Goal: Check status: Check status

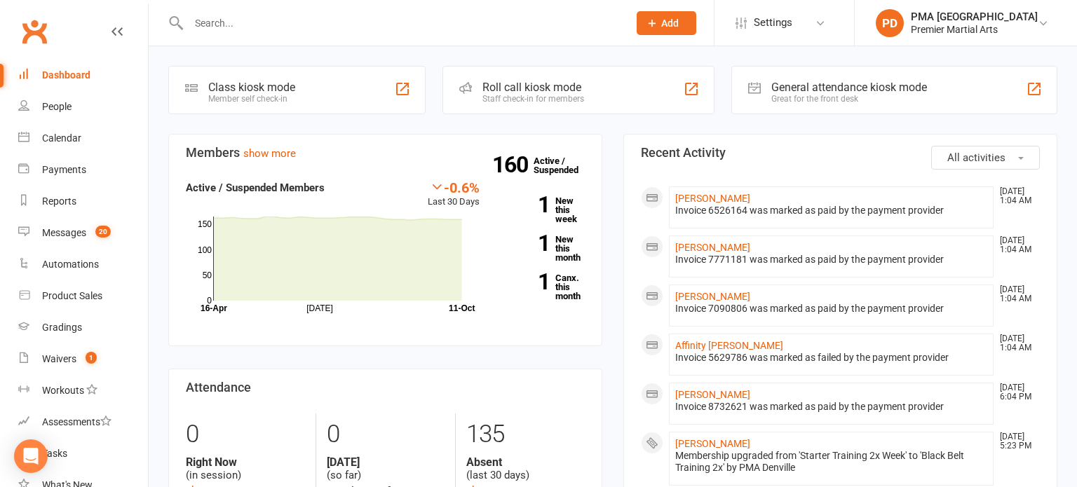
click at [283, 34] on div at bounding box center [393, 23] width 450 height 46
click at [320, 17] on input "text" at bounding box center [401, 23] width 434 height 20
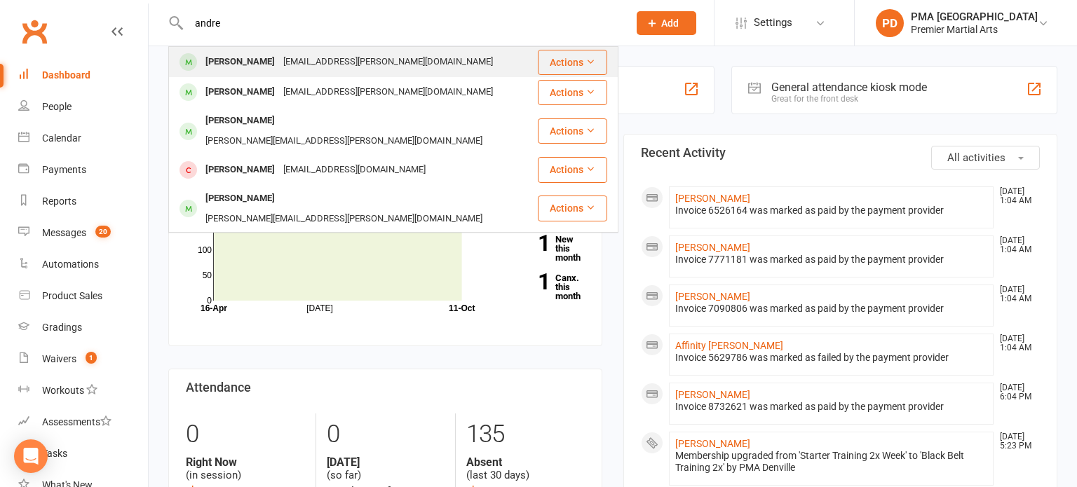
type input "andre"
click at [279, 58] on div "[EMAIL_ADDRESS][PERSON_NAME][DOMAIN_NAME]" at bounding box center [388, 62] width 218 height 20
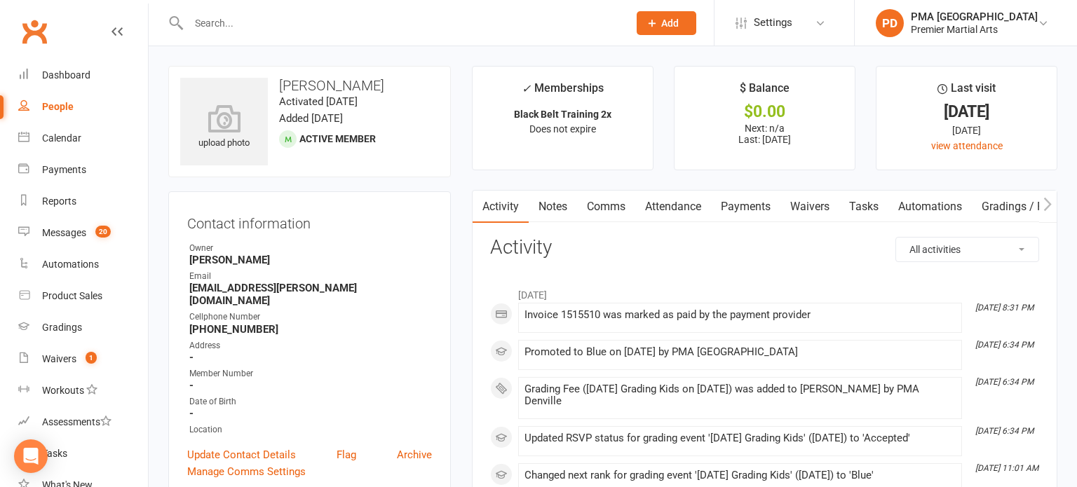
click at [738, 217] on link "Payments" at bounding box center [745, 207] width 69 height 32
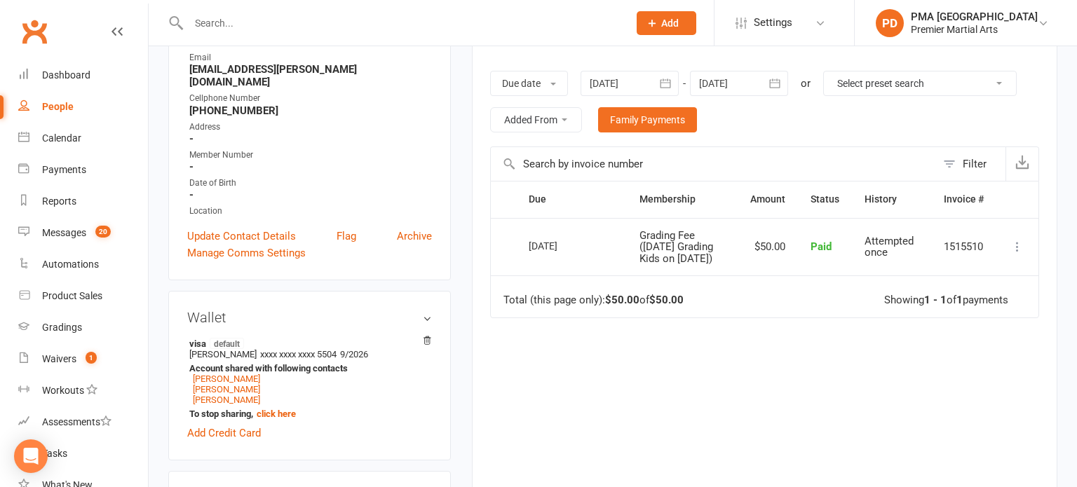
scroll to position [221, 0]
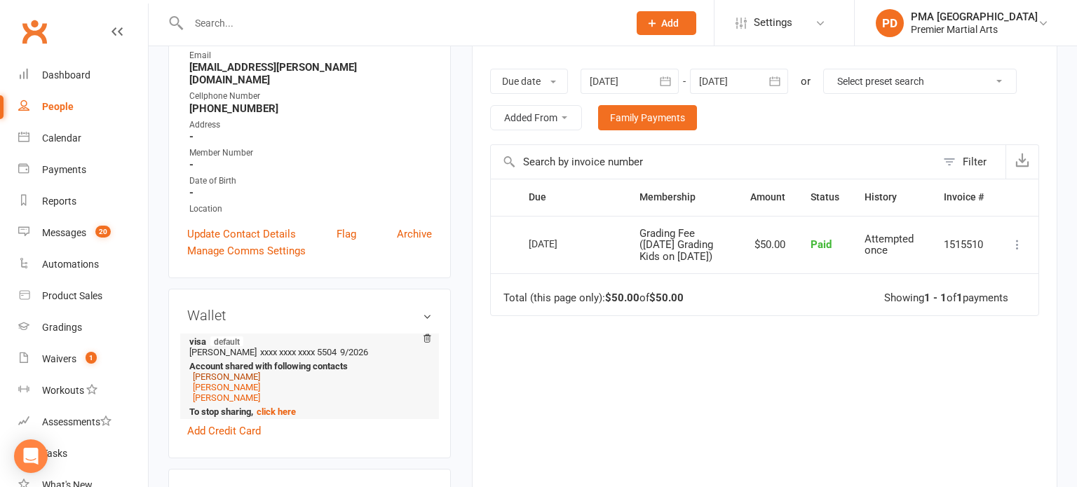
click at [238, 372] on link "[PERSON_NAME]" at bounding box center [226, 377] width 67 height 11
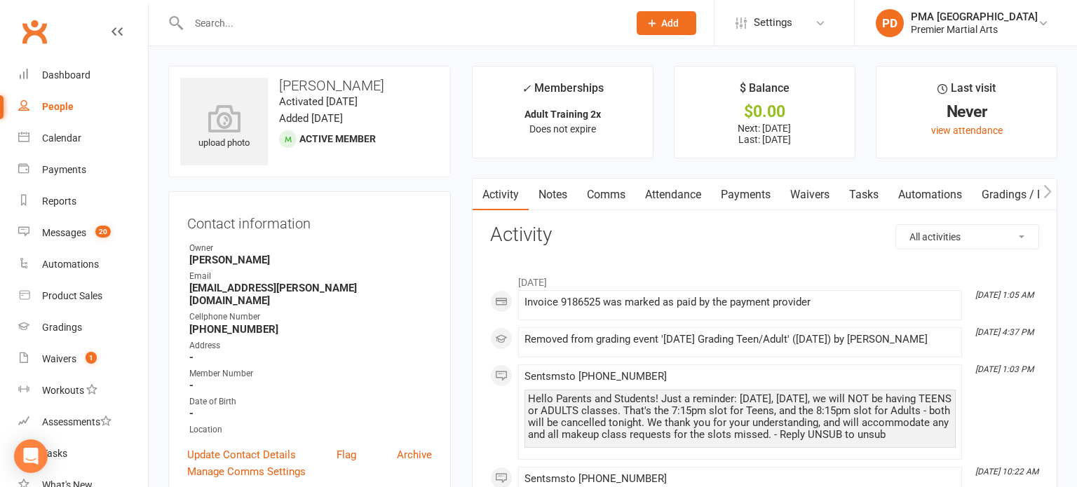
click at [749, 200] on link "Payments" at bounding box center [745, 195] width 69 height 32
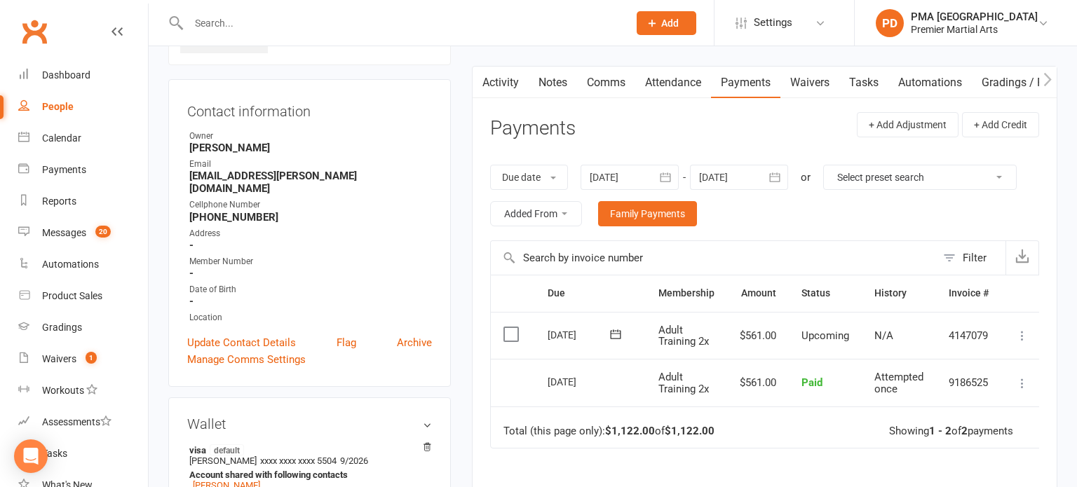
scroll to position [116, 0]
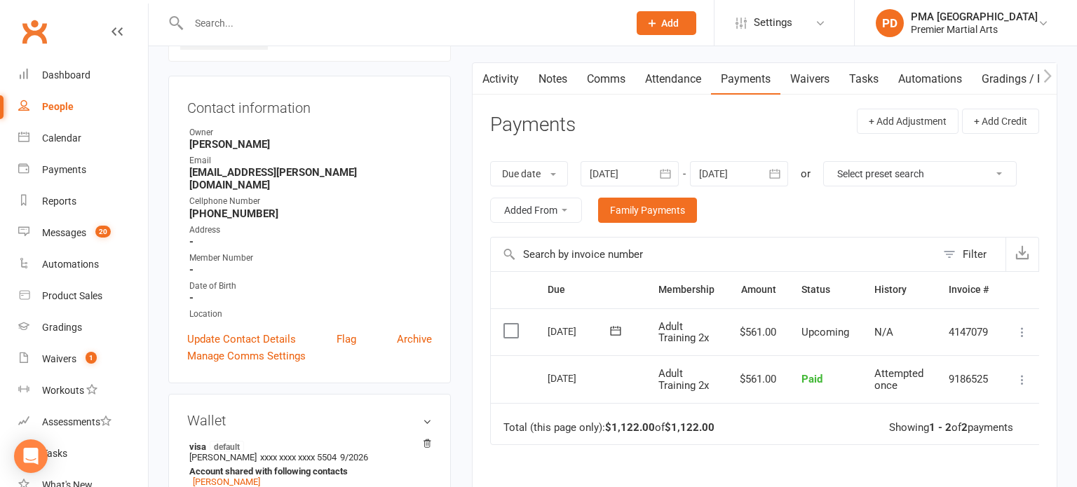
click at [669, 175] on icon "button" at bounding box center [665, 174] width 14 height 14
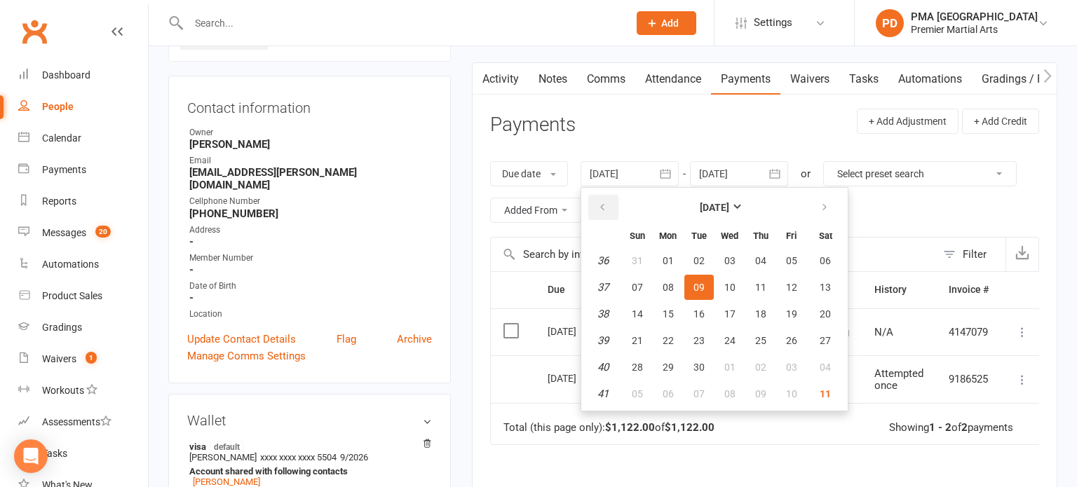
click at [598, 212] on button "button" at bounding box center [603, 207] width 30 height 25
click at [630, 258] on button "01" at bounding box center [637, 260] width 29 height 25
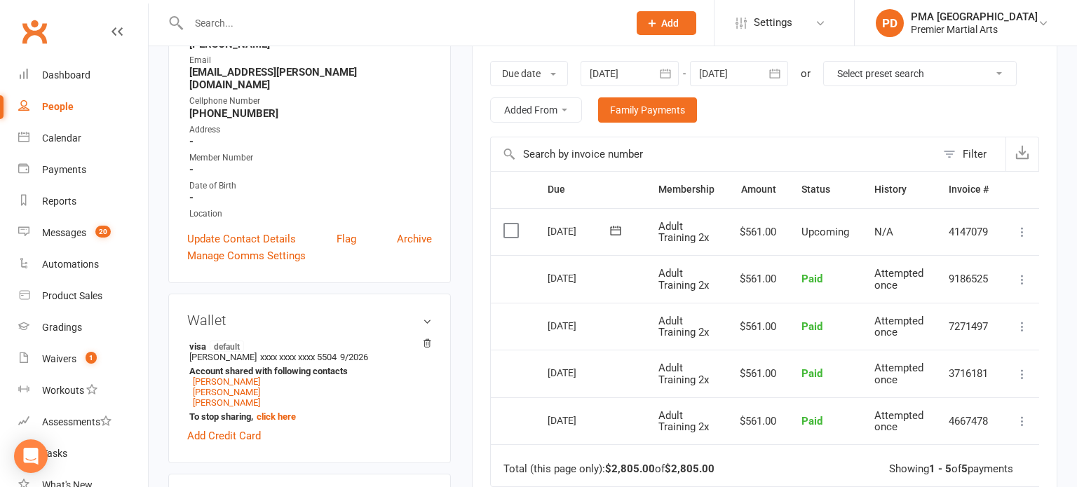
scroll to position [218, 0]
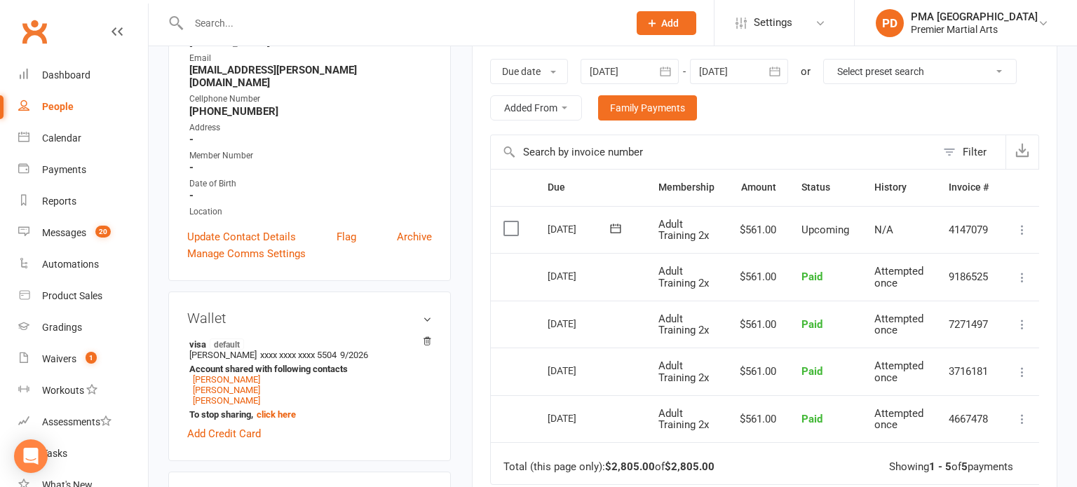
click at [669, 75] on icon "button" at bounding box center [665, 71] width 11 height 9
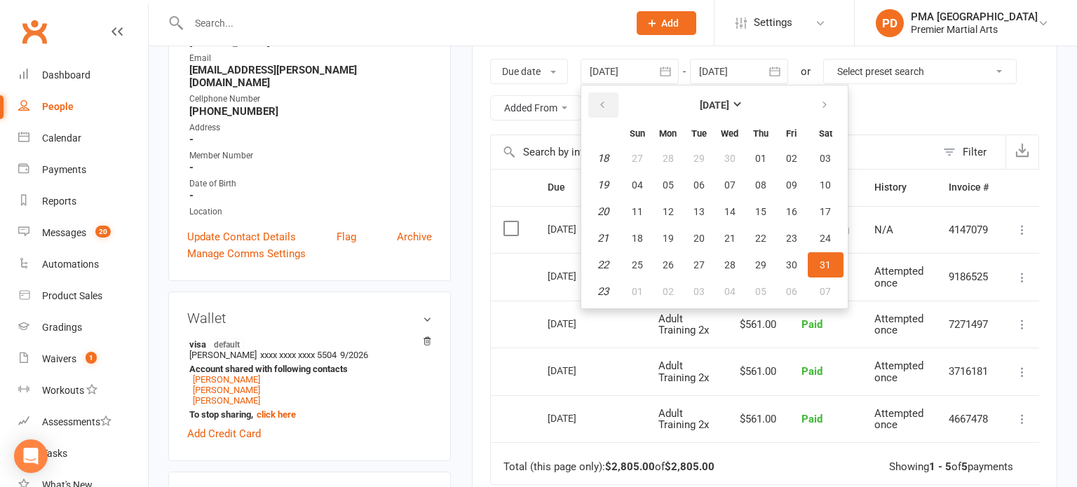
click at [614, 97] on button "button" at bounding box center [603, 105] width 30 height 25
click at [724, 149] on button "01" at bounding box center [729, 158] width 29 height 25
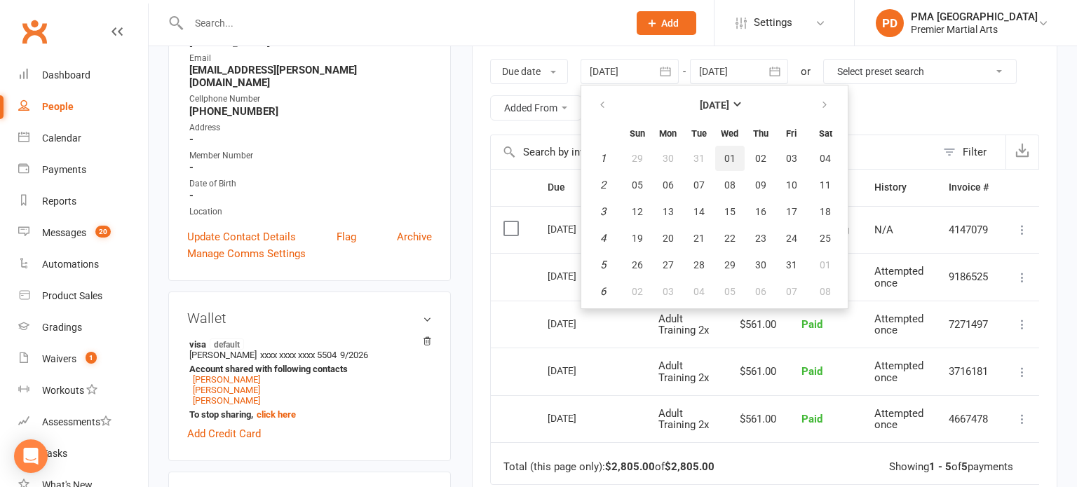
type input "[DATE]"
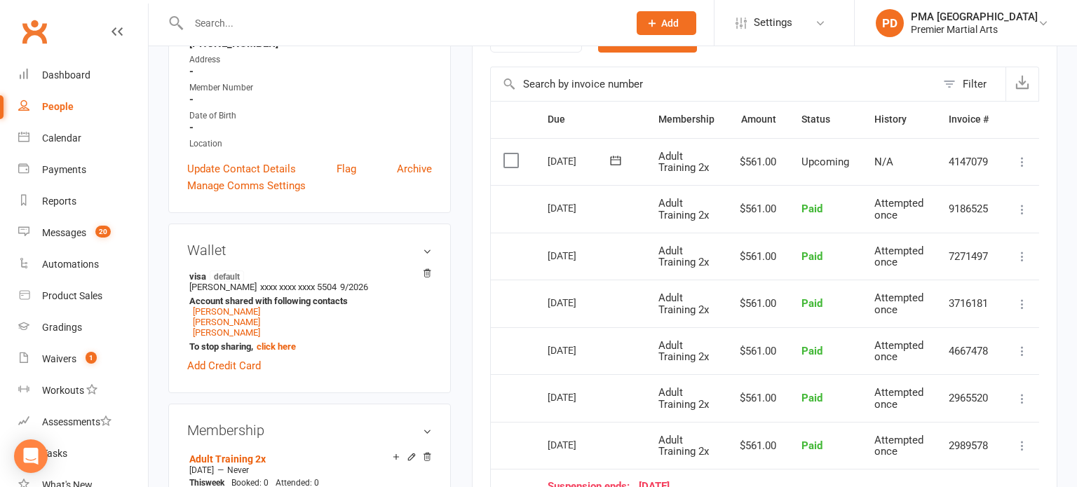
scroll to position [284, 0]
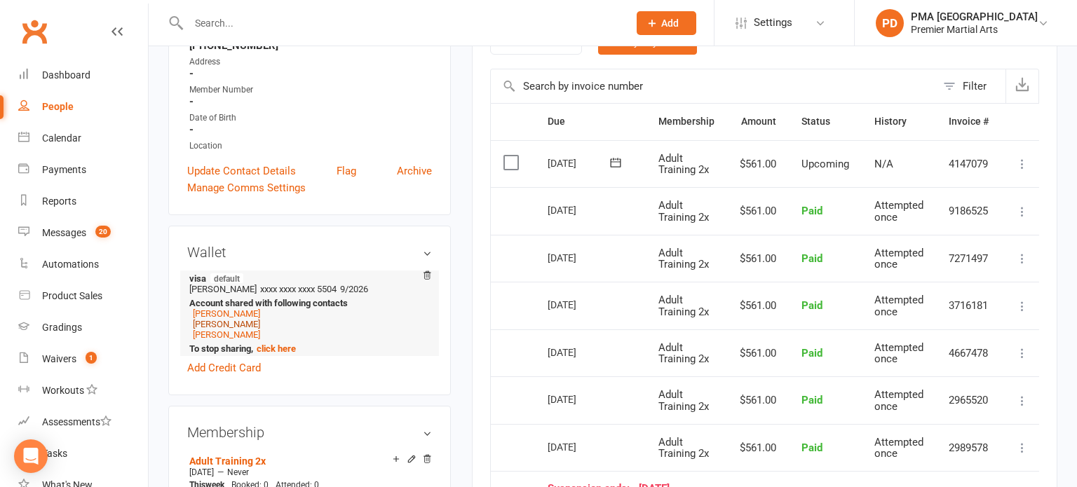
click at [207, 319] on link "[PERSON_NAME]" at bounding box center [226, 324] width 67 height 11
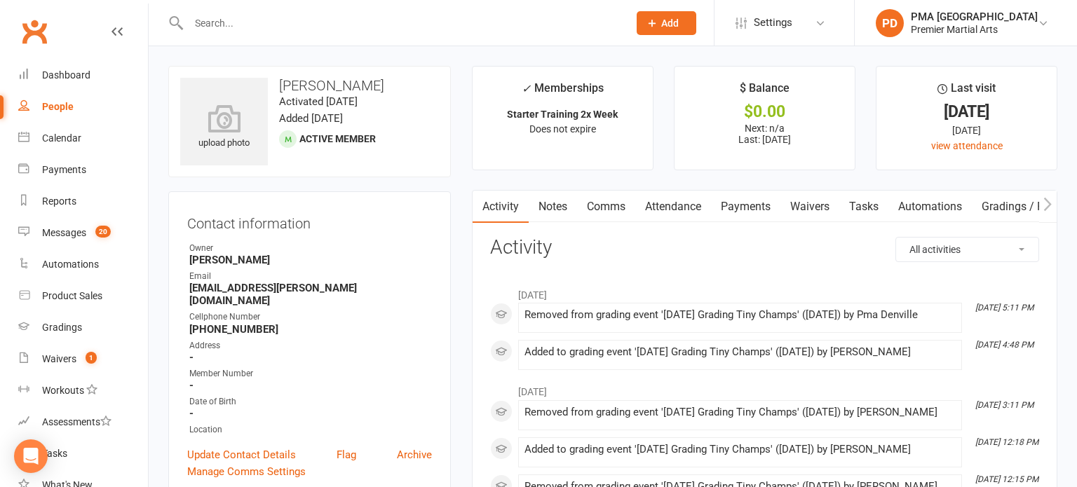
click at [763, 201] on link "Payments" at bounding box center [745, 207] width 69 height 32
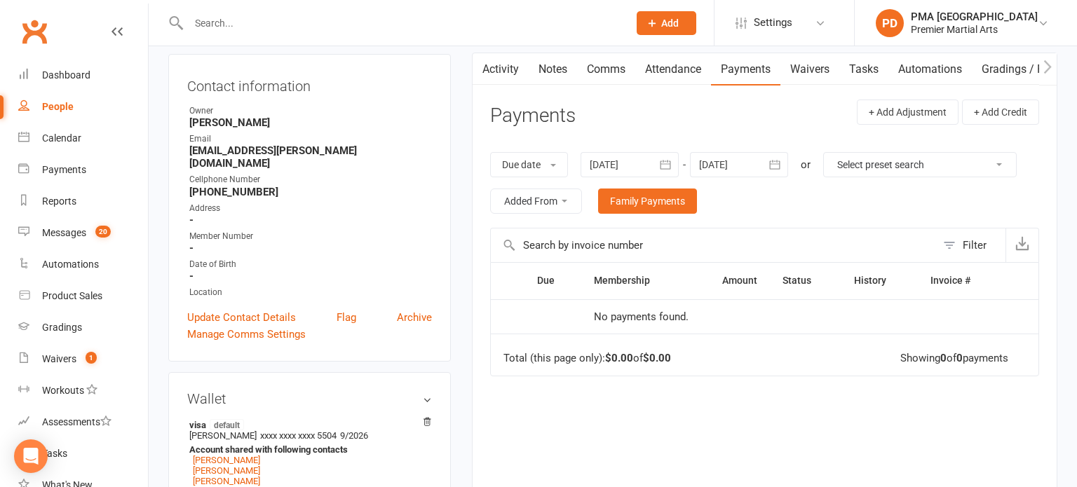
scroll to position [151, 0]
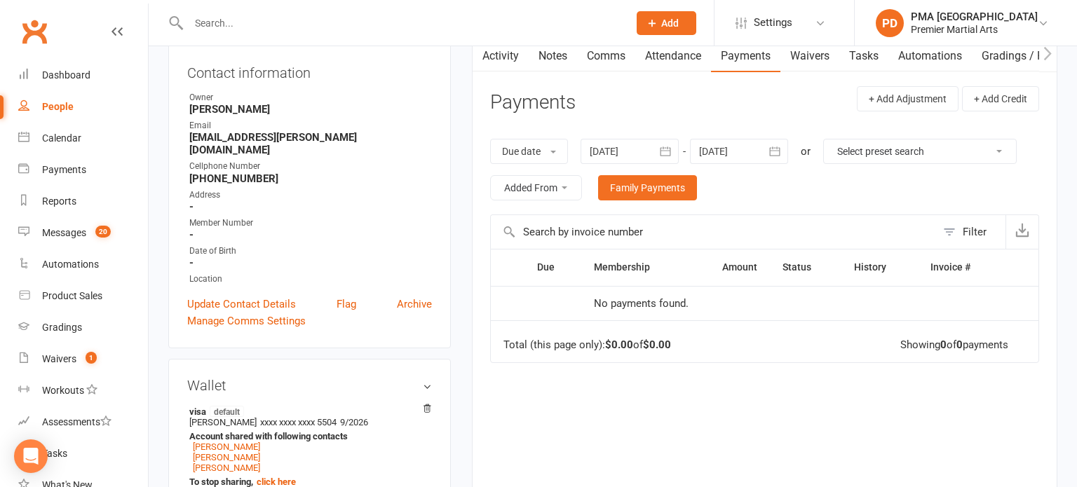
click at [663, 147] on icon "button" at bounding box center [665, 151] width 11 height 9
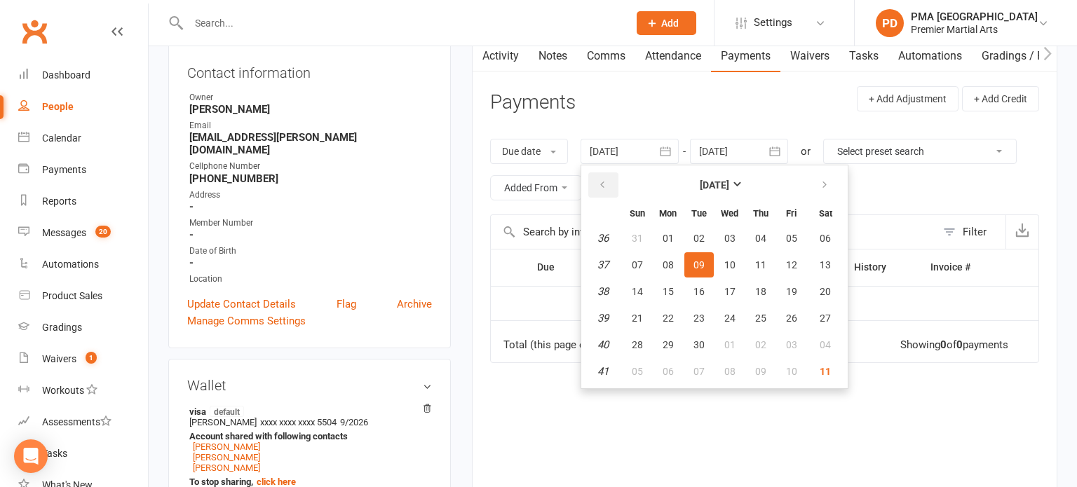
click at [613, 184] on button "button" at bounding box center [603, 184] width 30 height 25
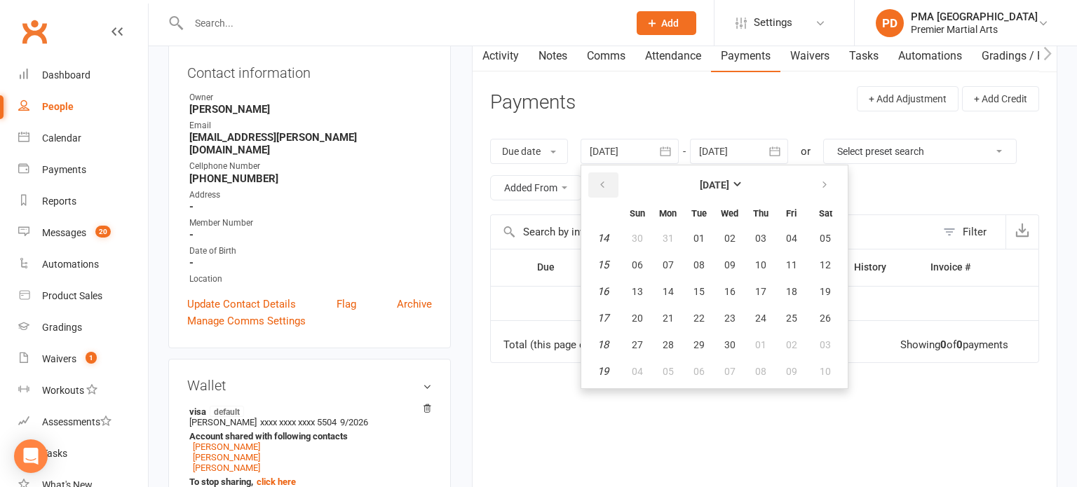
click at [613, 184] on button "button" at bounding box center [603, 184] width 30 height 25
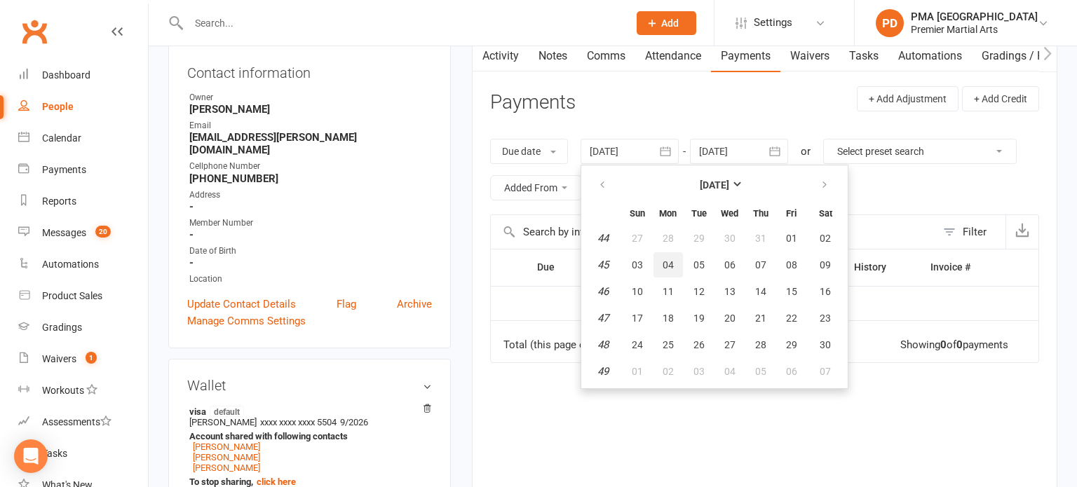
click at [670, 259] on span "04" at bounding box center [668, 264] width 11 height 11
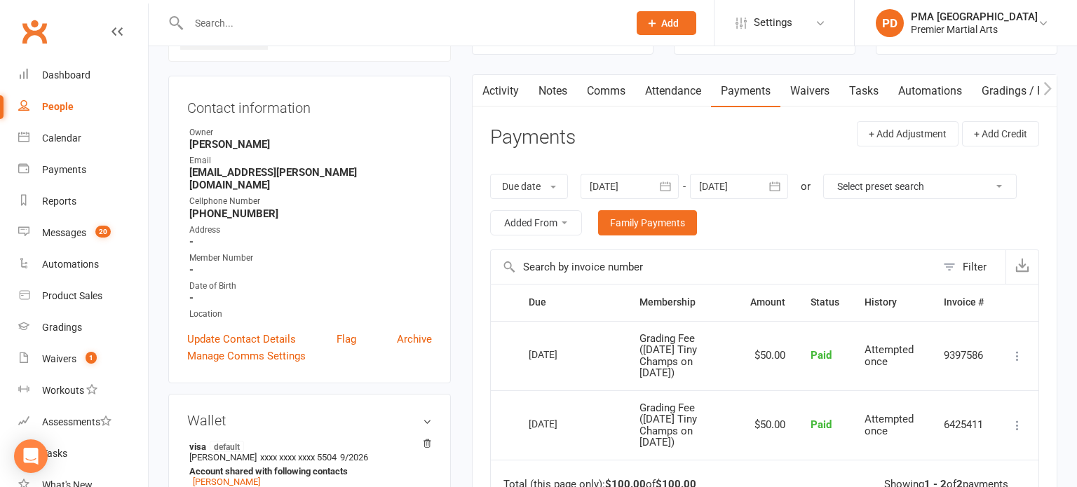
scroll to position [114, 0]
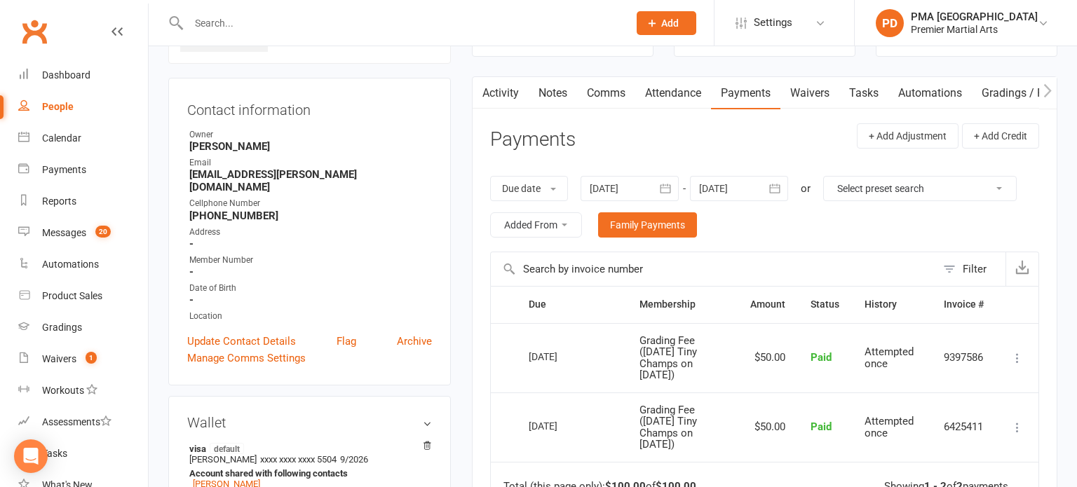
click at [670, 191] on icon "button" at bounding box center [665, 188] width 11 height 9
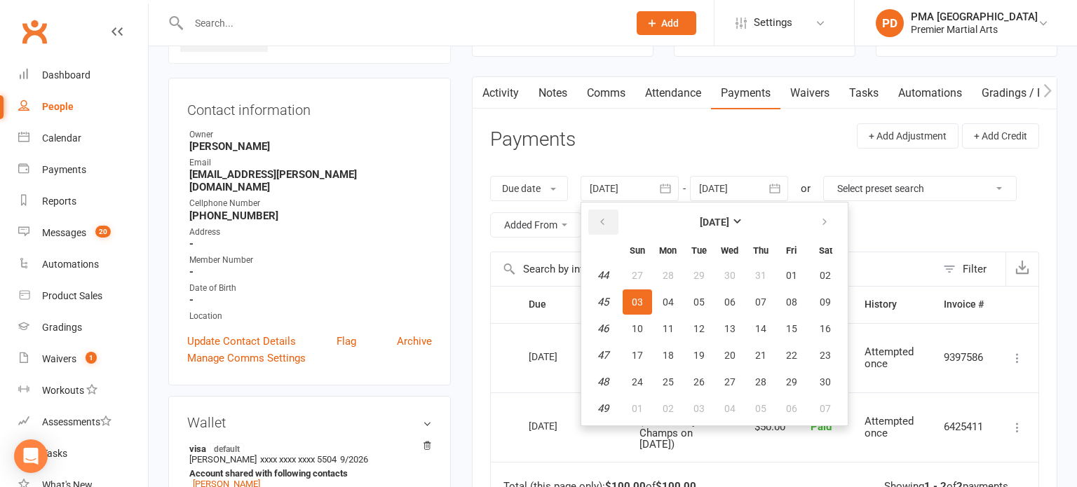
click at [616, 216] on button "button" at bounding box center [603, 222] width 30 height 25
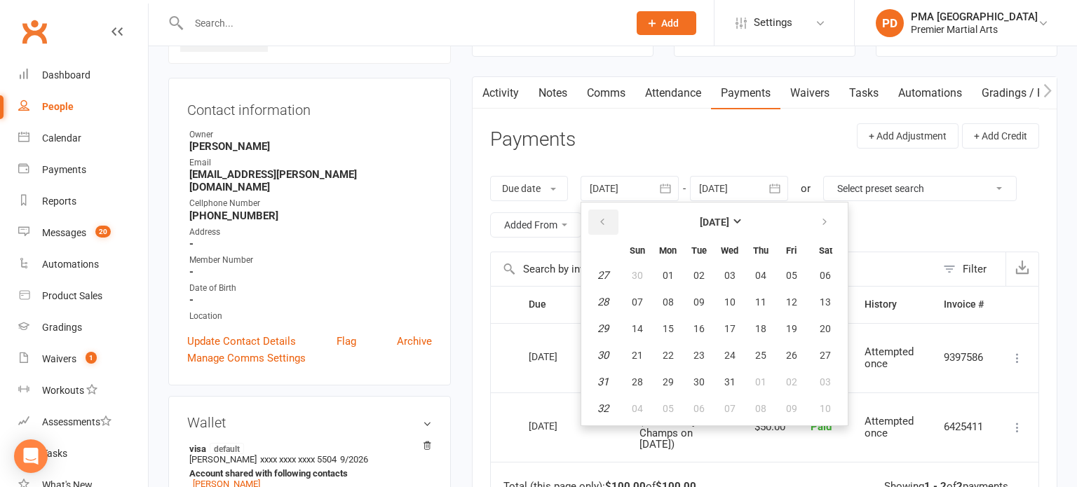
click at [616, 216] on button "button" at bounding box center [603, 222] width 30 height 25
click at [724, 283] on button "01" at bounding box center [729, 275] width 29 height 25
type input "[DATE]"
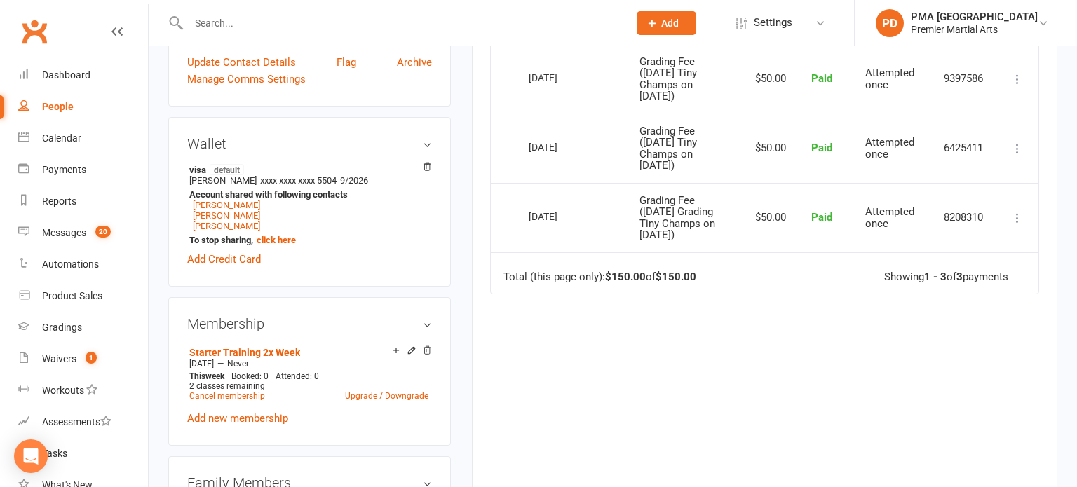
scroll to position [401, 0]
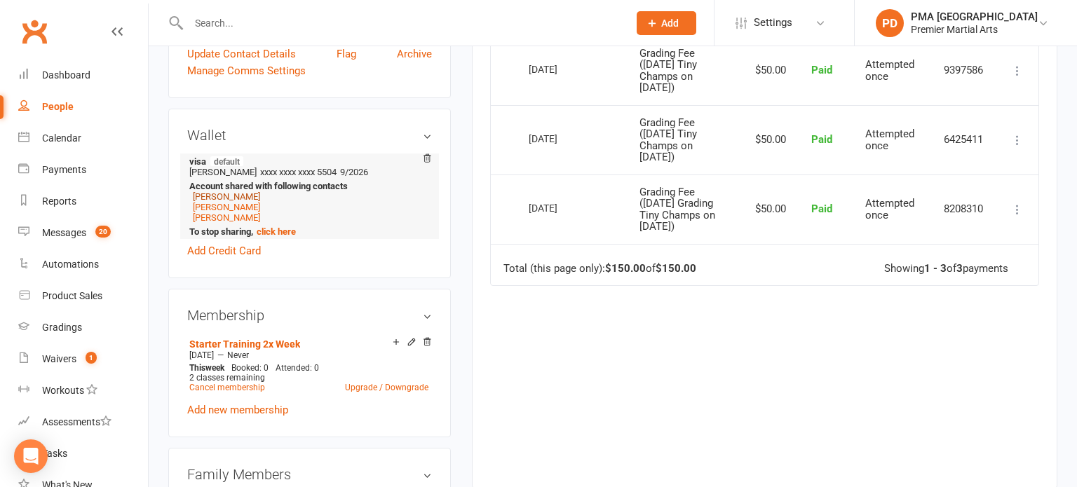
click at [233, 191] on link "[PERSON_NAME]" at bounding box center [226, 196] width 67 height 11
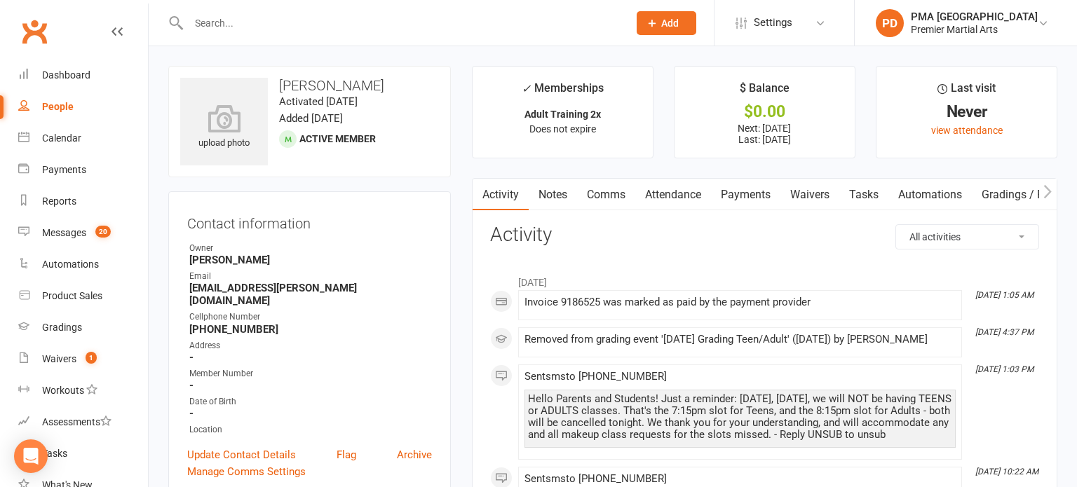
click at [767, 202] on link "Payments" at bounding box center [745, 195] width 69 height 32
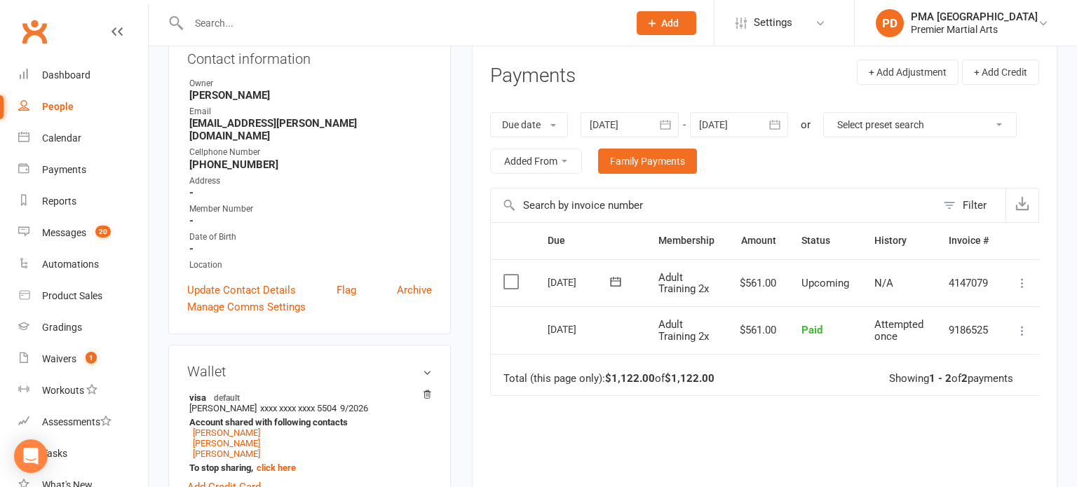
scroll to position [161, 0]
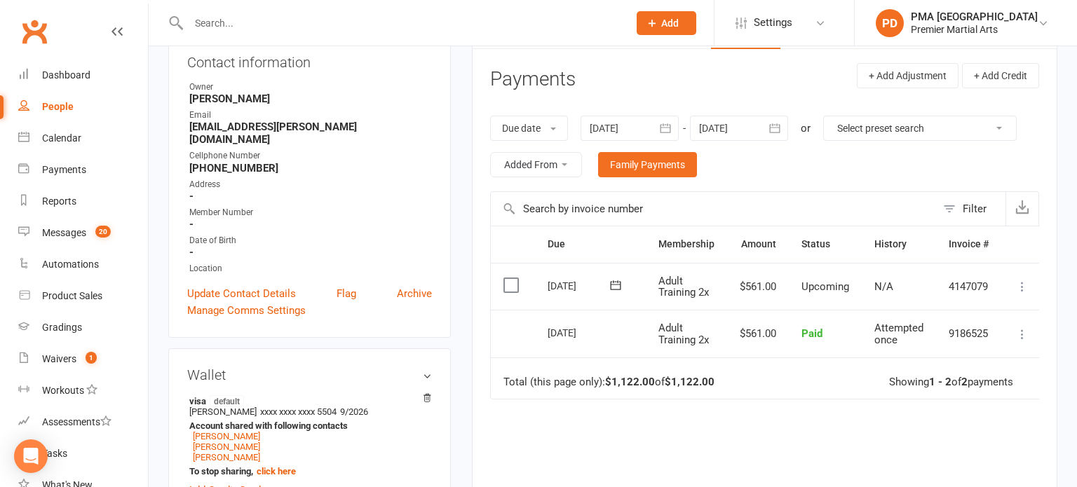
click at [672, 127] on icon "button" at bounding box center [665, 128] width 14 height 14
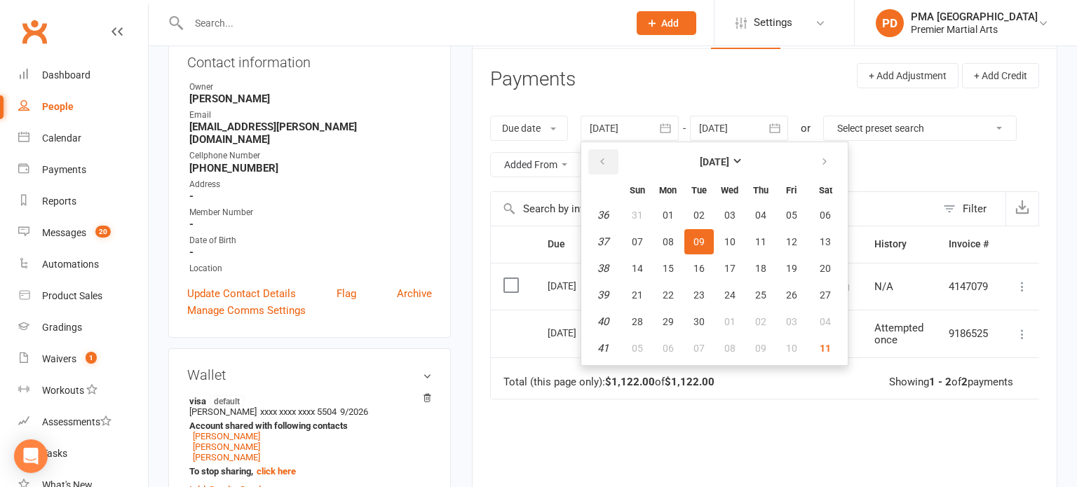
click at [604, 157] on icon "button" at bounding box center [602, 161] width 10 height 11
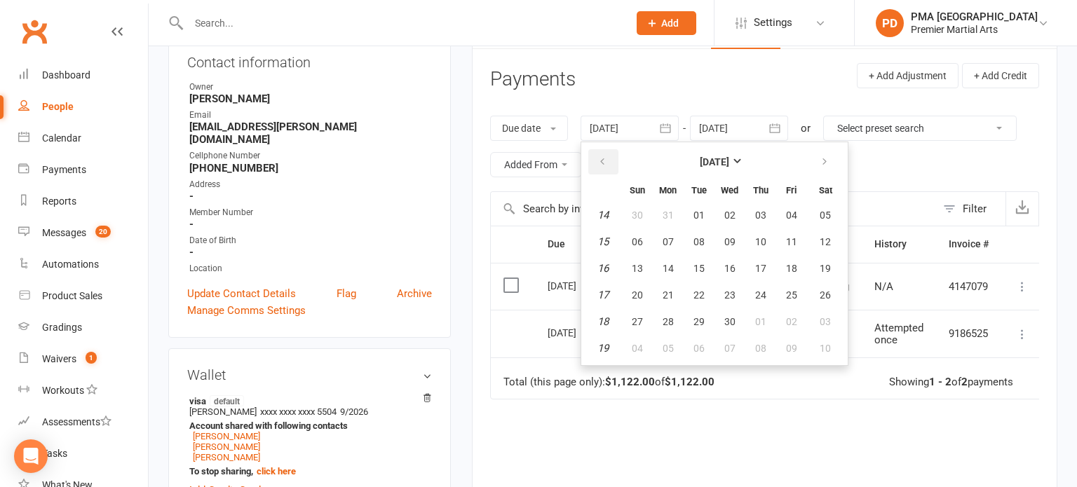
click at [604, 157] on icon "button" at bounding box center [602, 161] width 10 height 11
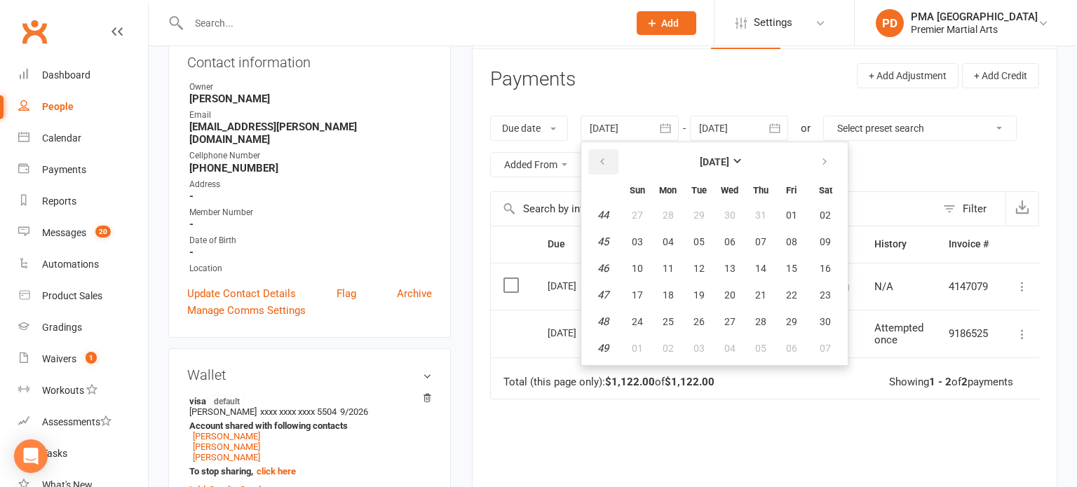
click at [604, 157] on icon "button" at bounding box center [602, 161] width 10 height 11
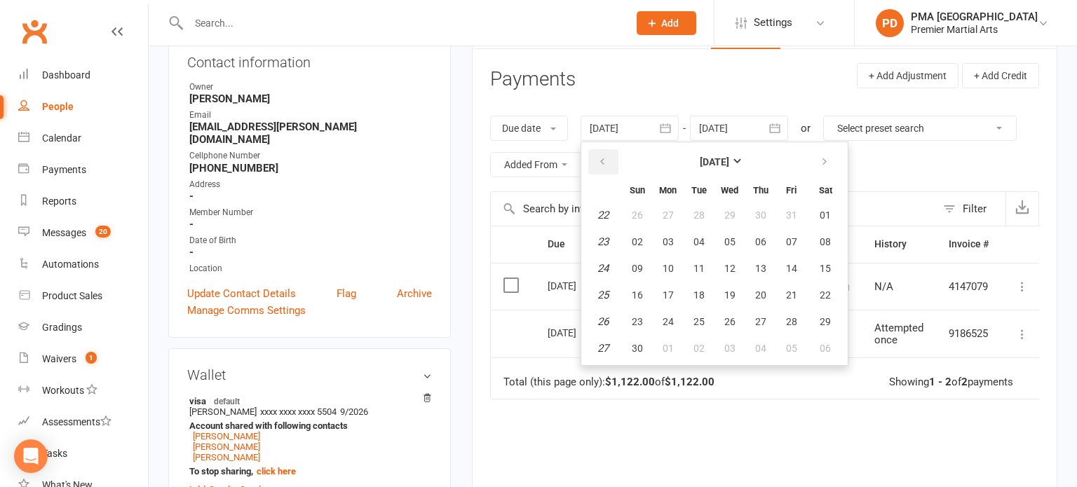
click at [604, 157] on icon "button" at bounding box center [602, 161] width 10 height 11
click at [660, 213] on button "01" at bounding box center [667, 215] width 29 height 25
type input "[DATE]"
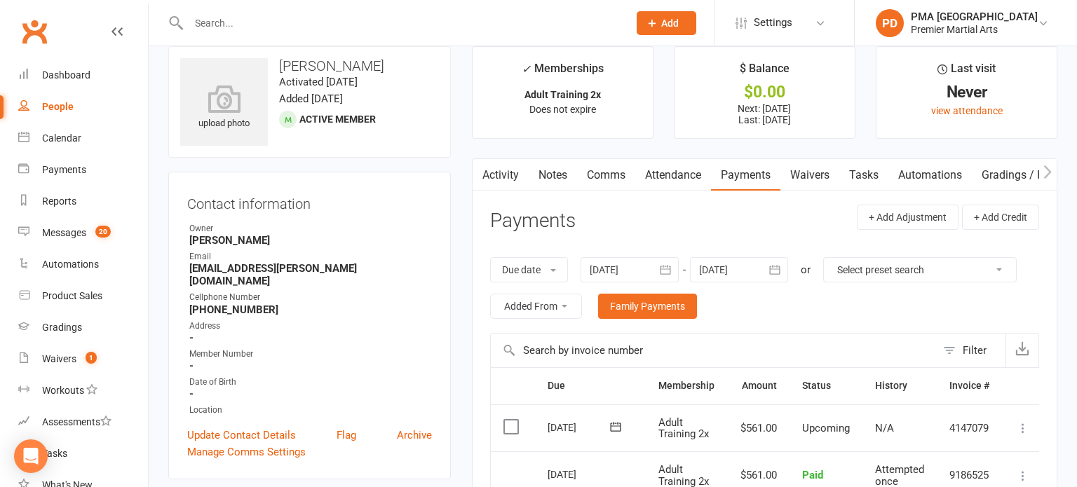
scroll to position [21, 0]
